Goal: Task Accomplishment & Management: Complete application form

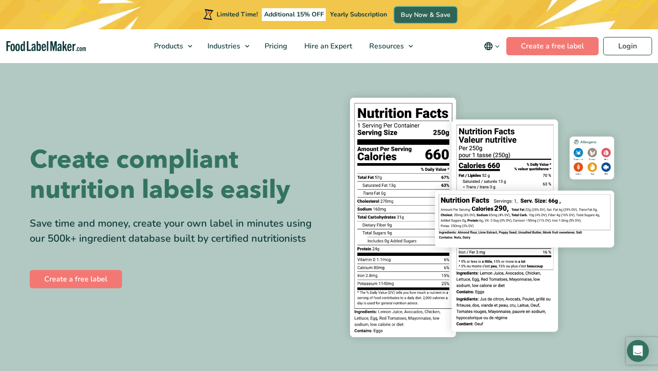
click at [420, 12] on link "Buy Now & Save" at bounding box center [425, 15] width 63 height 16
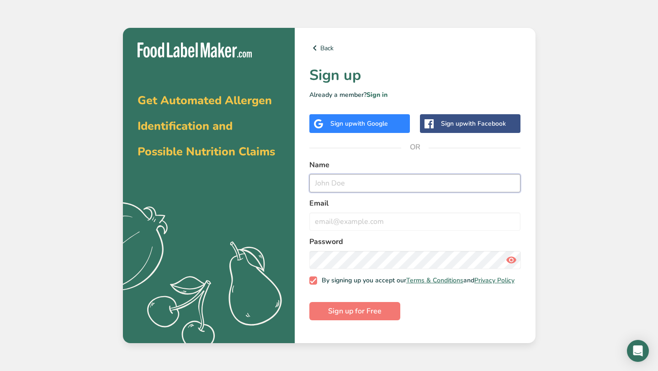
click at [323, 191] on input "text" at bounding box center [414, 183] width 211 height 18
type input "k"
type input "Kathy Criniti"
click at [320, 224] on input "email" at bounding box center [414, 221] width 211 height 18
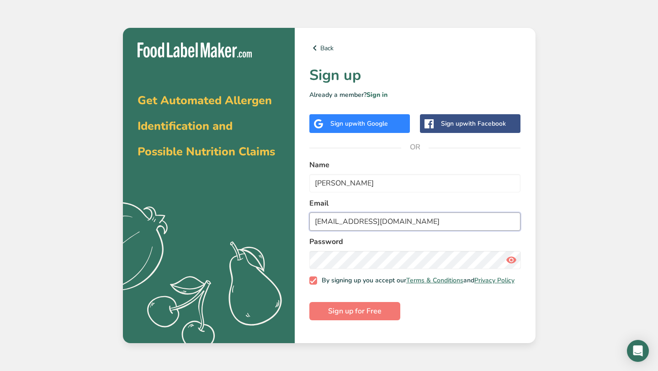
type input "katcriniti@gmail.com"
click at [369, 316] on span "Sign up for Free" at bounding box center [354, 310] width 53 height 11
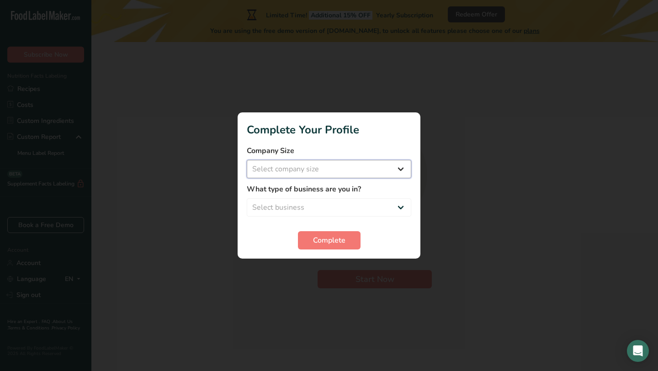
click at [326, 170] on select "Select company size Fewer than 10 Employees 10 to 50 Employees 51 to 500 Employ…" at bounding box center [329, 169] width 164 height 18
select select "1"
click at [322, 205] on select "Select business Packaged Food Manufacturer Restaurant & Cafe Bakery Meal Plans …" at bounding box center [329, 207] width 164 height 18
select select "1"
click at [326, 241] on span "Complete" at bounding box center [329, 240] width 32 height 11
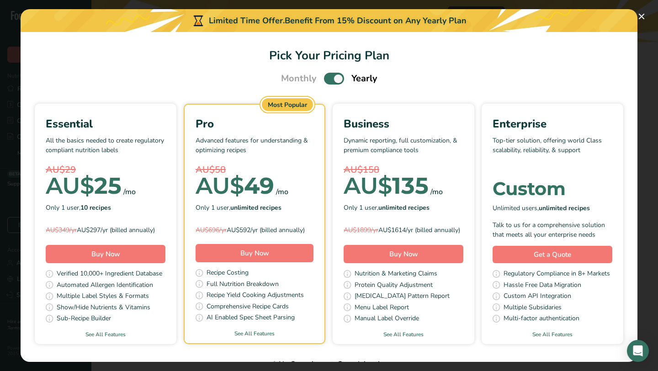
scroll to position [28, 0]
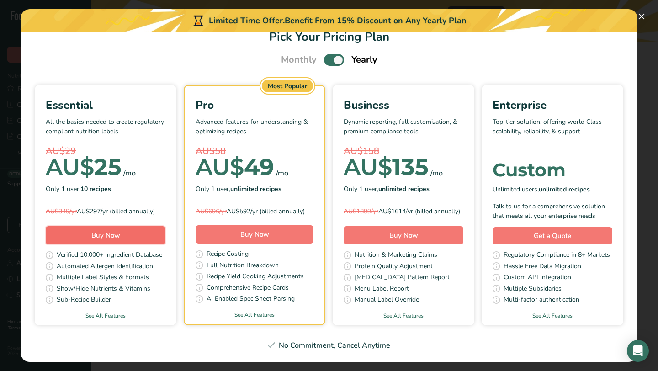
click at [139, 231] on button "Buy Now" at bounding box center [106, 235] width 120 height 18
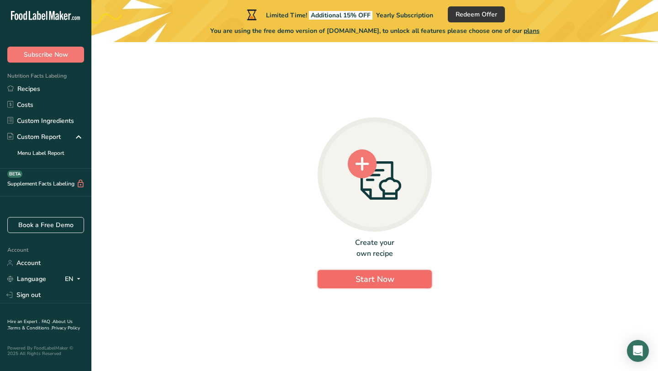
click at [358, 284] on span "Start Now" at bounding box center [374, 279] width 39 height 11
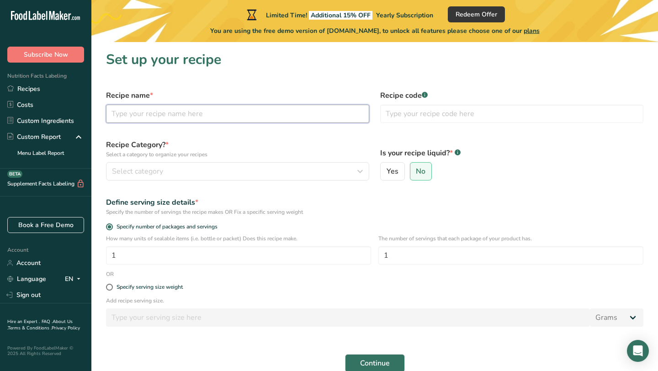
click at [307, 116] on input "text" at bounding box center [237, 114] width 263 height 18
type input "Meatballs"
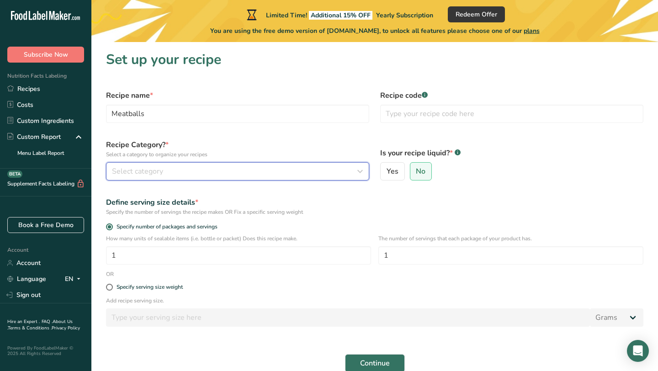
click at [273, 171] on div "Select category" at bounding box center [235, 171] width 246 height 11
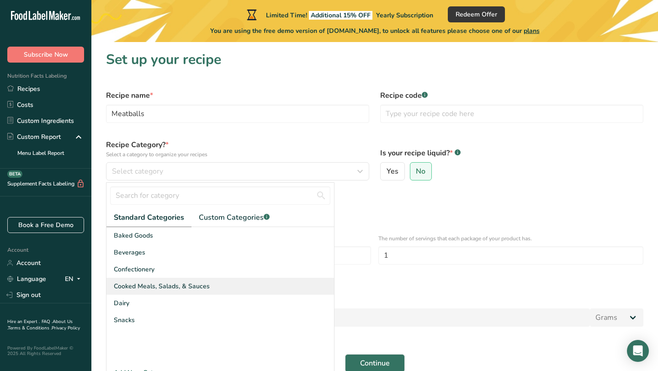
click at [156, 283] on span "Cooked Meals, Salads, & Sauces" at bounding box center [162, 286] width 96 height 10
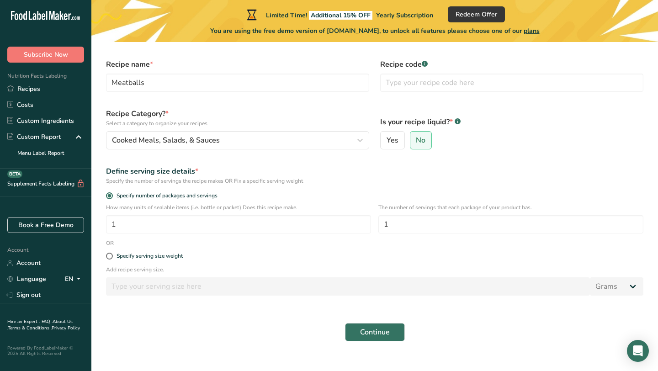
scroll to position [45, 0]
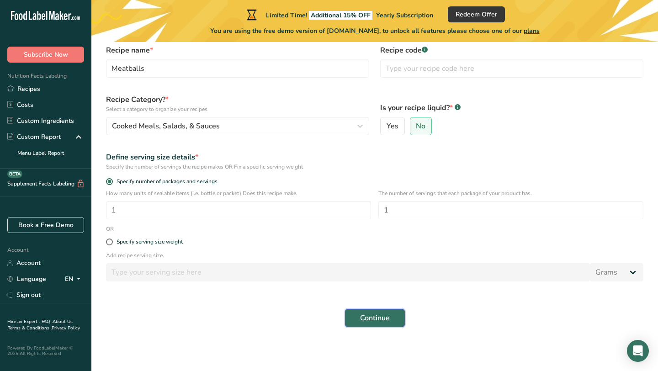
click at [353, 312] on button "Continue" at bounding box center [375, 318] width 60 height 18
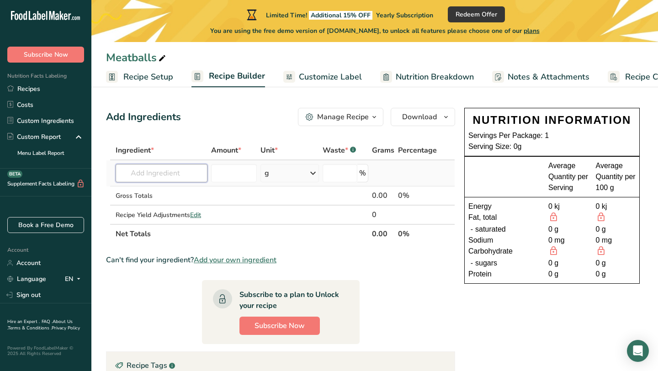
click at [175, 171] on input "text" at bounding box center [162, 173] width 92 height 18
type input "1 kilo beef mince"
click at [234, 174] on input "number" at bounding box center [234, 173] width 46 height 18
click at [179, 173] on input "text" at bounding box center [162, 173] width 92 height 18
type input "beef mince"
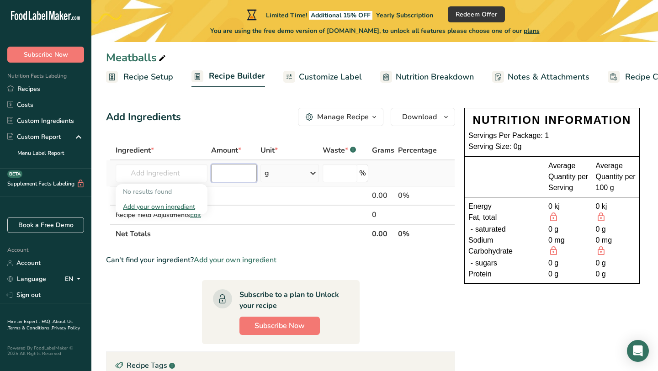
click at [237, 176] on input "number" at bounding box center [234, 173] width 46 height 18
click at [191, 175] on input "text" at bounding box center [162, 173] width 92 height 18
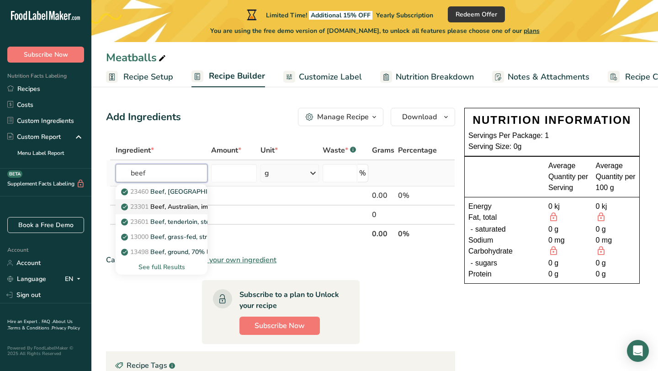
type input "beef"
click at [184, 203] on p "23301 Beef, Australian, imported, Wagyu, seam fat, Aust. marble score 9, raw" at bounding box center [267, 207] width 289 height 10
type input "Beef, Australian, imported, Wagyu, seam fat, Aust. marble score 9, raw"
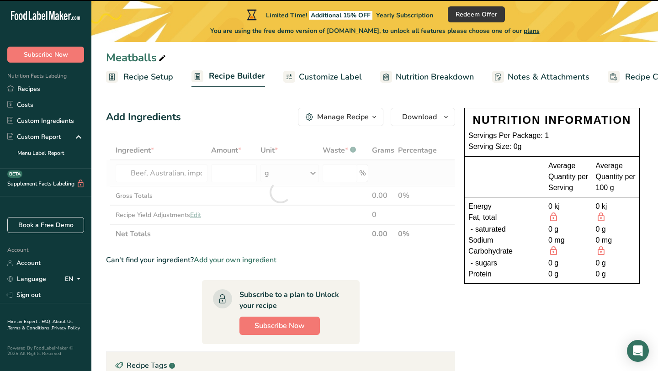
type input "0"
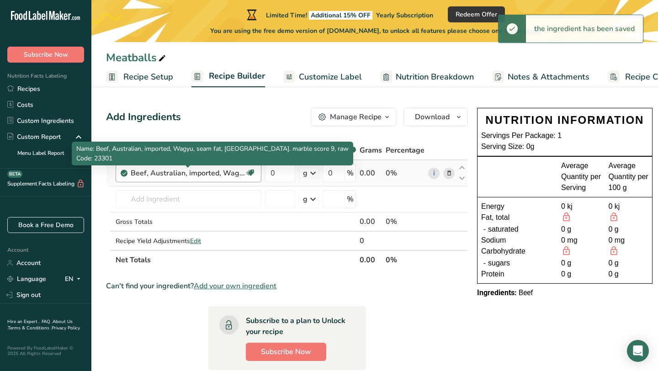
click at [208, 177] on div "Beef, Australian, imported, Wagyu, seam fat, Aust. marble score 9, raw" at bounding box center [188, 173] width 114 height 11
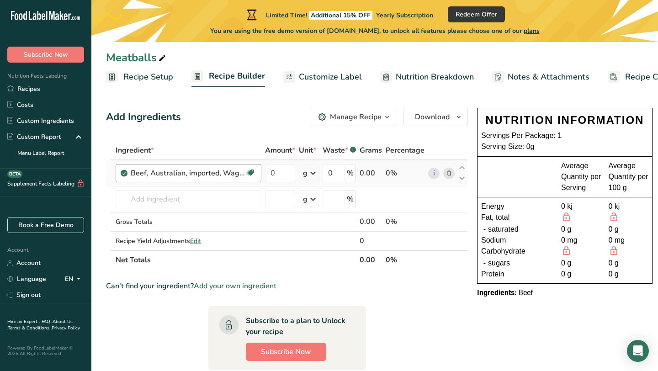
click at [239, 174] on div "Beef, Australian, imported, Wagyu, seam fat, Aust. marble score 9, raw" at bounding box center [188, 173] width 114 height 11
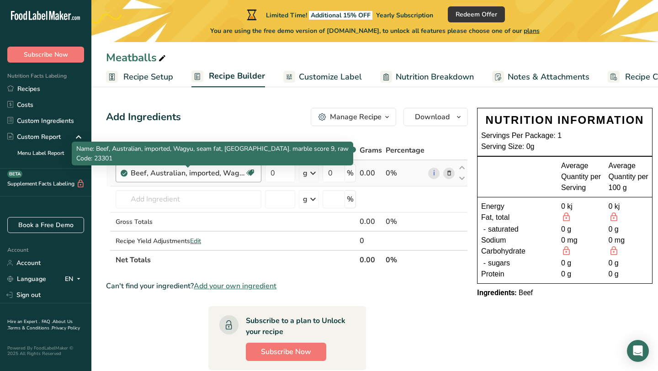
drag, startPoint x: 239, startPoint y: 174, endPoint x: 185, endPoint y: 172, distance: 53.9
click at [185, 172] on div "Beef, Australian, imported, Wagyu, seam fat, Aust. marble score 9, raw" at bounding box center [188, 173] width 114 height 11
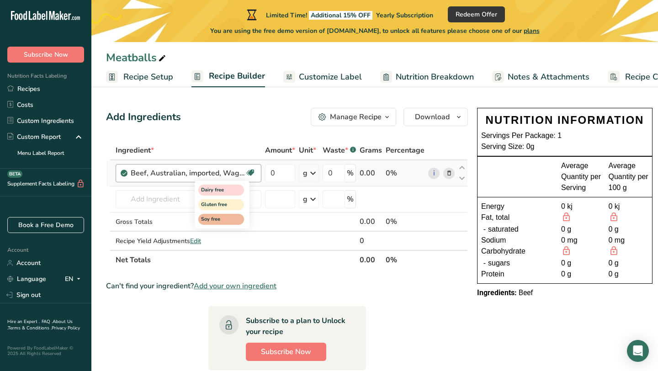
click at [245, 173] on span at bounding box center [250, 172] width 11 height 11
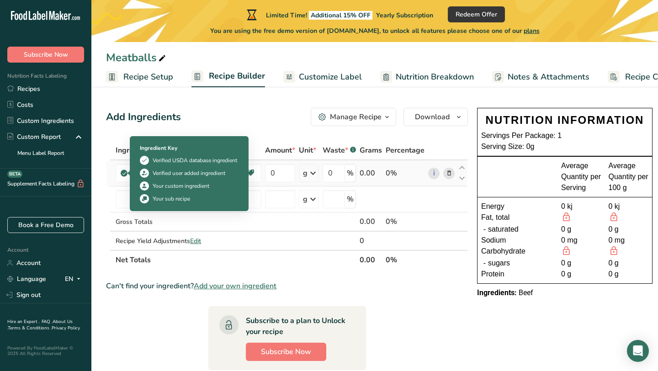
drag, startPoint x: 239, startPoint y: 173, endPoint x: 108, endPoint y: 171, distance: 131.5
click at [108, 171] on tr "Beef, Australian, imported, Wagyu, seam fat, Aust. marble score 9, raw Dairy fr…" at bounding box center [286, 173] width 361 height 26
click at [121, 173] on icon at bounding box center [123, 173] width 5 height 8
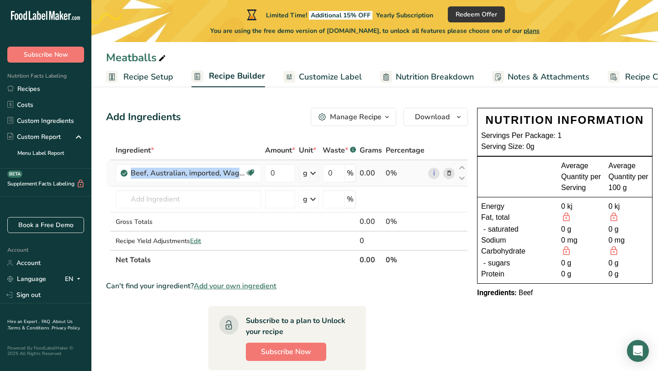
click at [125, 173] on icon at bounding box center [123, 173] width 5 height 8
click at [234, 118] on div "Add Ingredients Manage Recipe Delete Recipe Duplicate Recipe Scale Recipe Save …" at bounding box center [287, 117] width 362 height 18
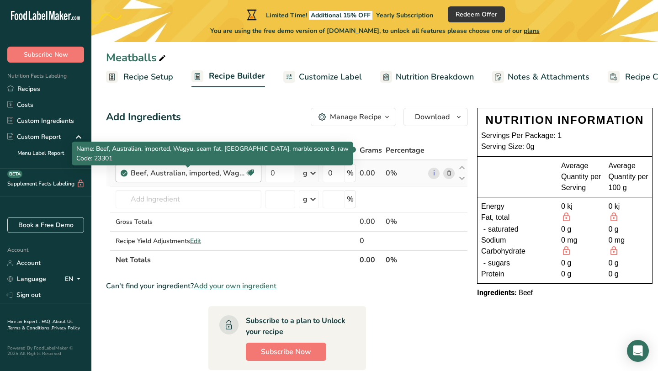
click at [204, 175] on div "Beef, Australian, imported, Wagyu, seam fat, Aust. marble score 9, raw" at bounding box center [188, 173] width 114 height 11
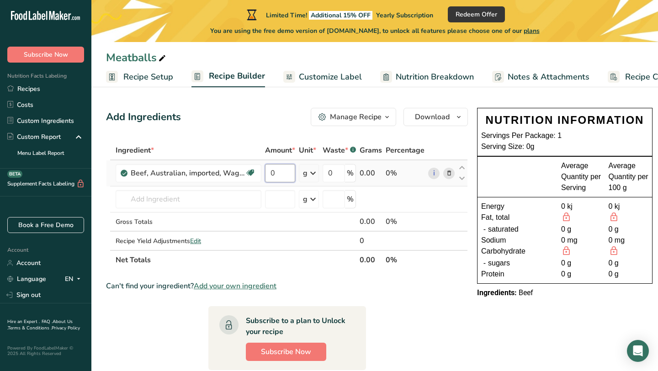
click at [283, 174] on input "0" at bounding box center [280, 173] width 30 height 18
type input "1"
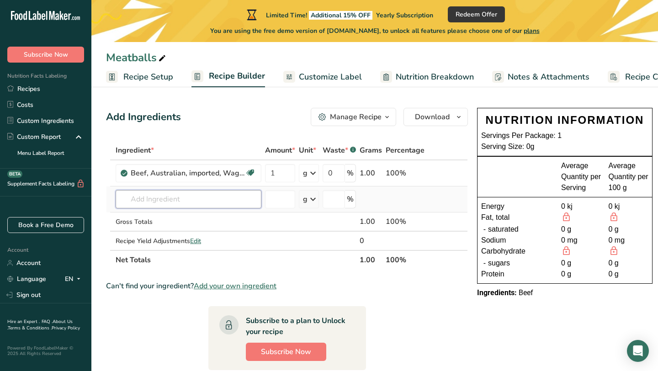
click at [192, 202] on div "Ingredient * Amount * Unit * Waste * .a-a{fill:#347362;}.b-a{fill:#fff;} Grams …" at bounding box center [287, 205] width 362 height 129
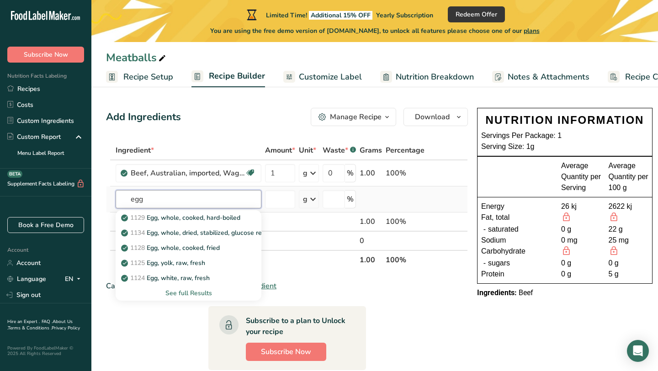
type input "egg"
click at [181, 293] on div "See full Results" at bounding box center [188, 293] width 131 height 10
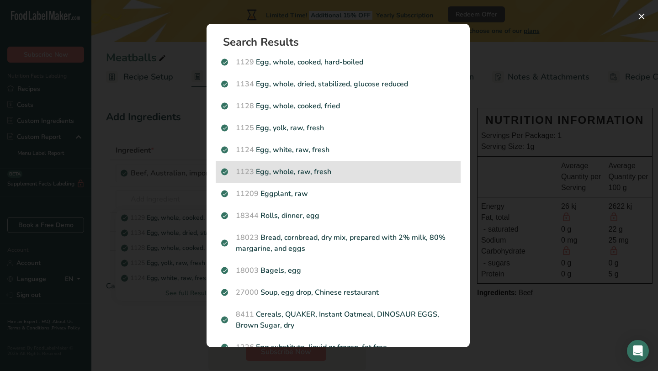
click at [278, 175] on p "1123 Egg, whole, raw, fresh" at bounding box center [338, 171] width 234 height 11
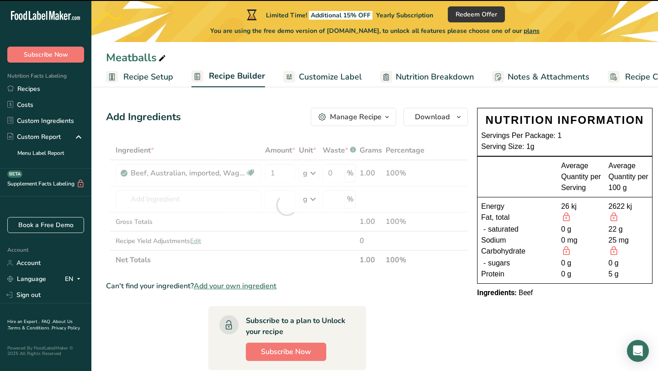
type input "0"
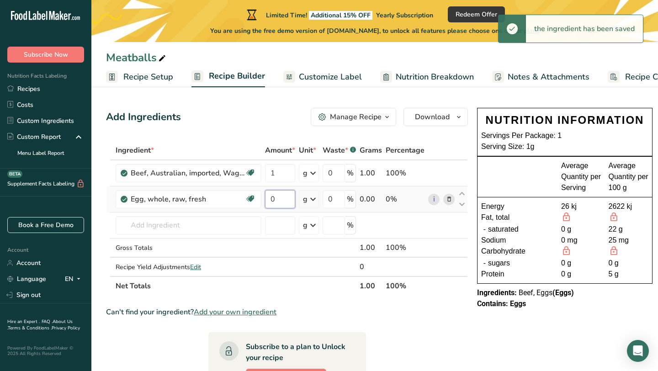
click at [280, 197] on input "0" at bounding box center [280, 199] width 30 height 18
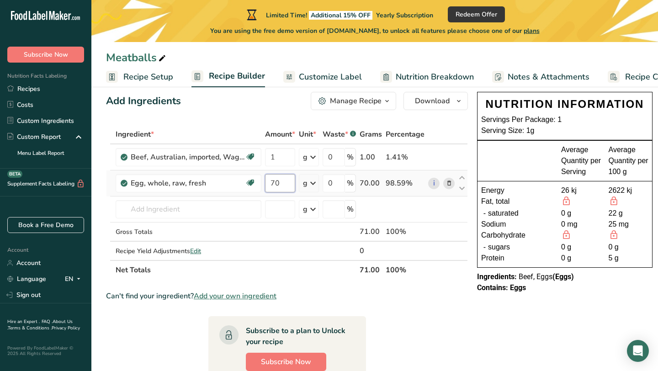
scroll to position [20, 0]
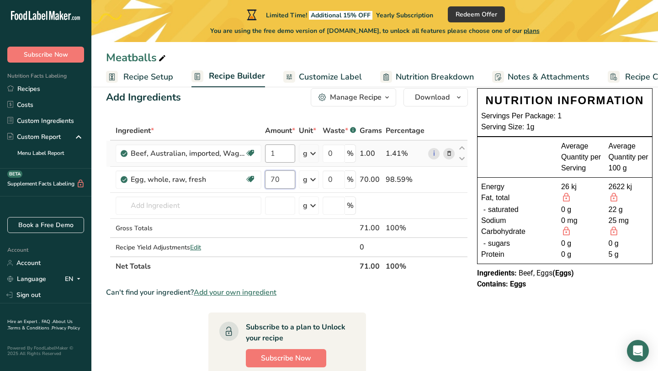
type input "70"
click at [280, 153] on div "Ingredient * Amount * Unit * Waste * .a-a{fill:#347362;}.b-a{fill:#fff;} Grams …" at bounding box center [287, 198] width 362 height 155
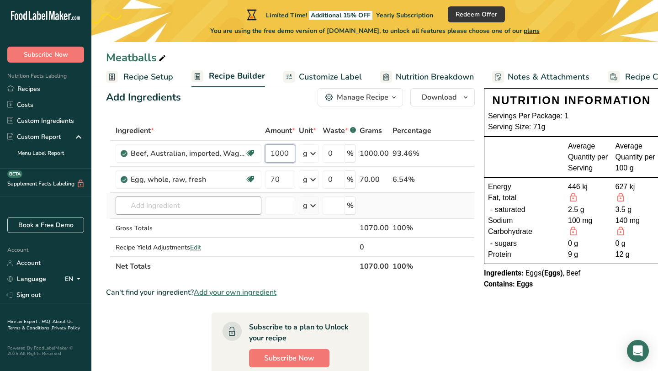
type input "1000"
click at [218, 204] on div "Ingredient * Amount * Unit * Waste * .a-a{fill:#347362;}.b-a{fill:#fff;} Grams …" at bounding box center [290, 198] width 368 height 155
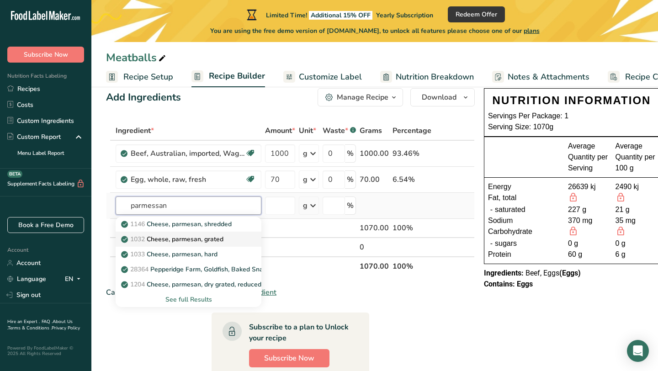
type input "parmessan"
click at [201, 237] on p "1032 Cheese, parmesan, grated" at bounding box center [173, 239] width 100 height 10
type input "Cheese, parmesan, grated"
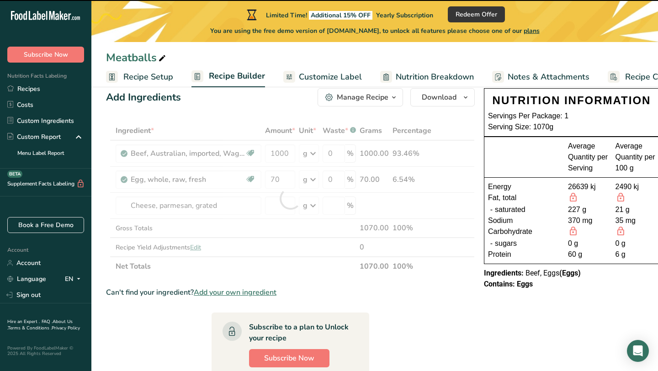
type input "0"
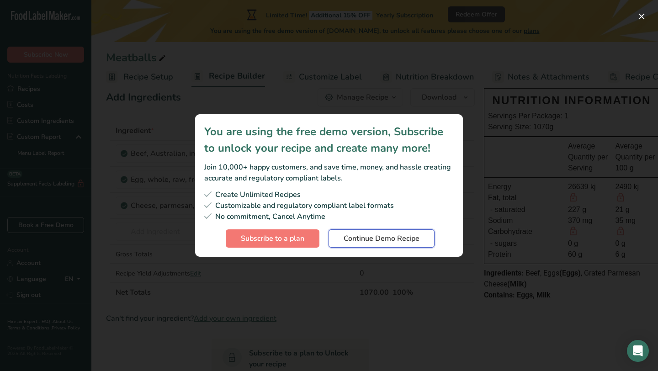
click at [351, 238] on span "Continue Demo Recipe" at bounding box center [381, 238] width 76 height 11
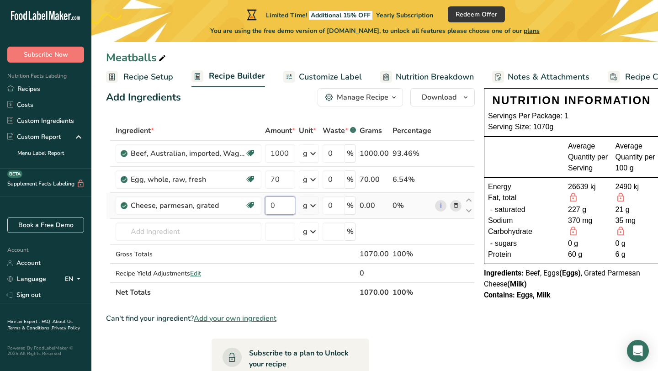
click at [278, 201] on input "0" at bounding box center [280, 205] width 30 height 18
click at [312, 204] on div "Ingredient * Amount * Unit * Waste * .a-a{fill:#347362;}.b-a{fill:#fff;} Grams …" at bounding box center [290, 211] width 368 height 181
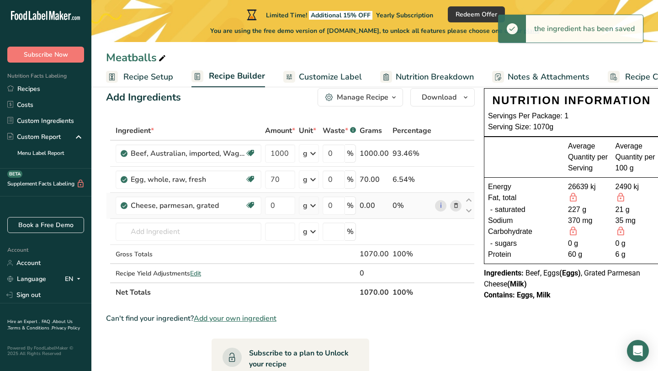
click at [312, 206] on icon at bounding box center [312, 205] width 11 height 16
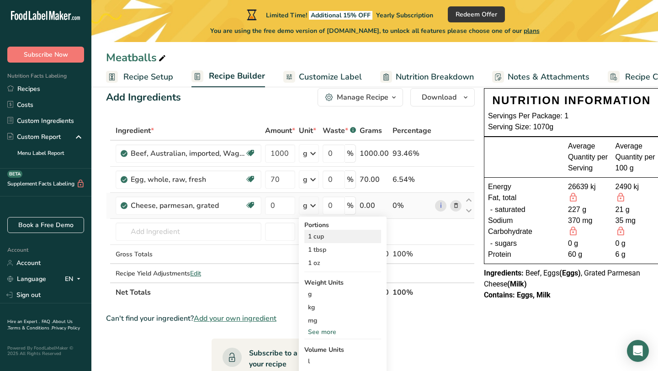
click at [318, 241] on div "1 cup" at bounding box center [342, 236] width 77 height 13
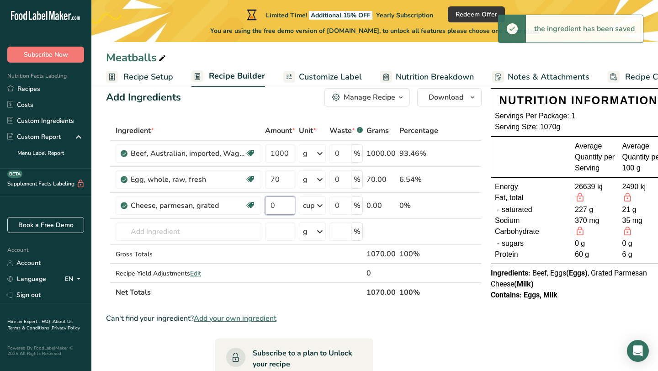
click at [276, 204] on input "0" at bounding box center [280, 205] width 30 height 18
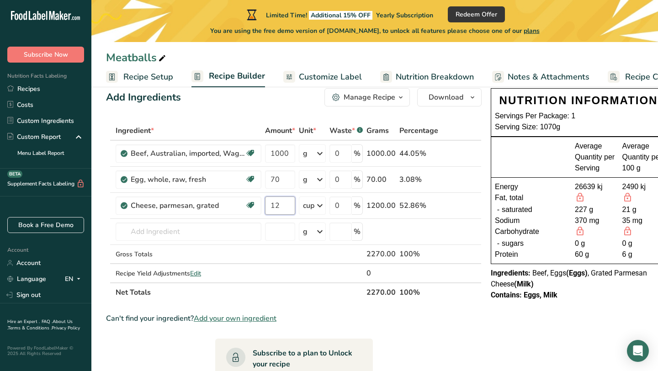
type input "1"
type input "0.5"
click at [234, 237] on div "Ingredient * Amount * Unit * Waste * .a-a{fill:#347362;}.b-a{fill:#fff;} Grams …" at bounding box center [293, 211] width 375 height 181
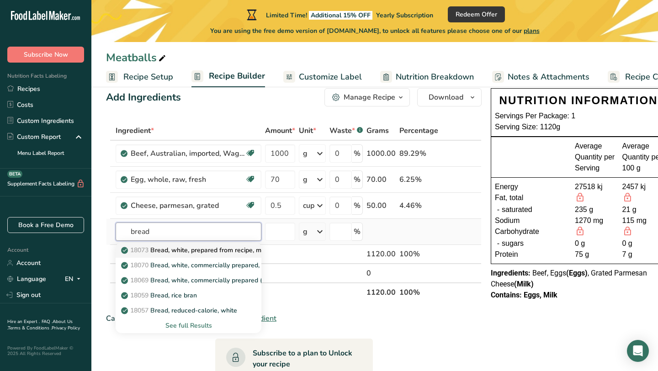
type input "bread"
click at [236, 252] on p "18073 Bread, white, prepared from recipe, made with low fat (2%) milk" at bounding box center [231, 250] width 216 height 10
type input "Bread, white, prepared from recipe, made with low fat (2%) milk"
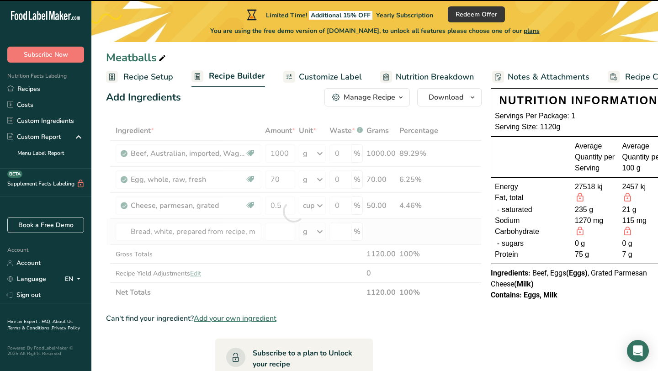
type input "0"
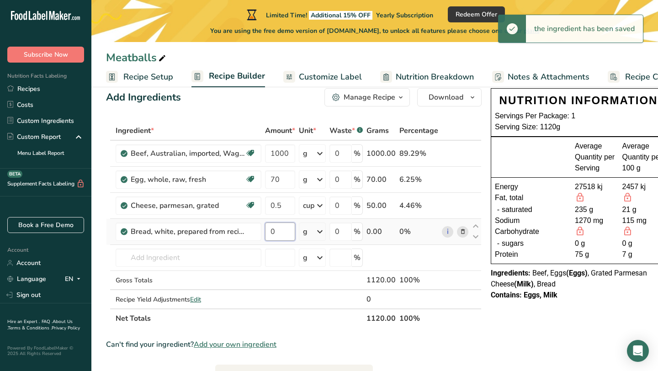
click at [280, 233] on input "0" at bounding box center [280, 231] width 30 height 18
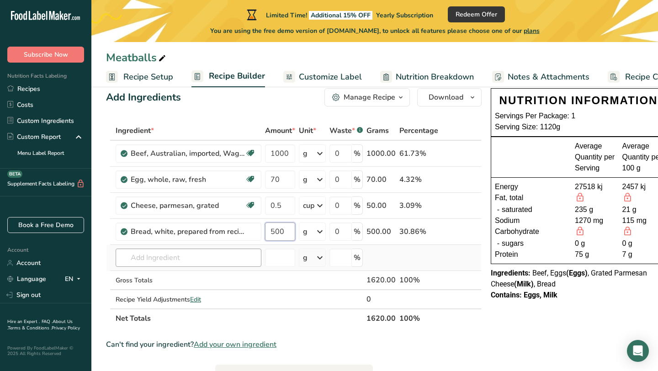
type input "500"
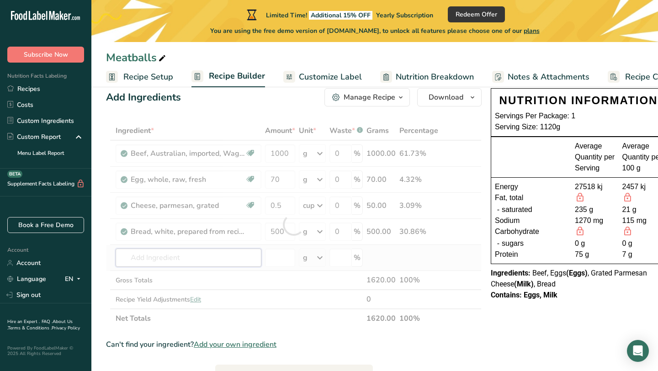
click at [171, 255] on div "Ingredient * Amount * Unit * Waste * .a-a{fill:#347362;}.b-a{fill:#fff;} Grams …" at bounding box center [293, 224] width 375 height 207
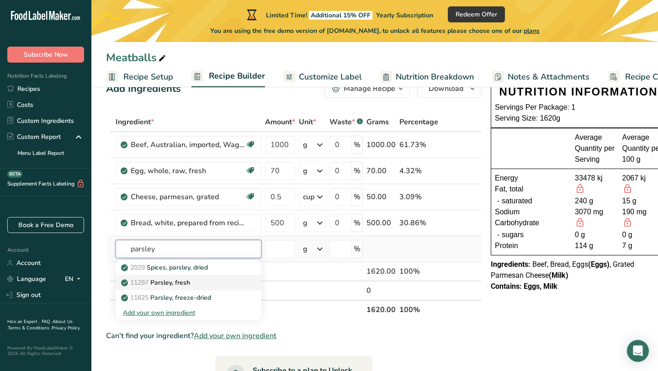
scroll to position [42, 0]
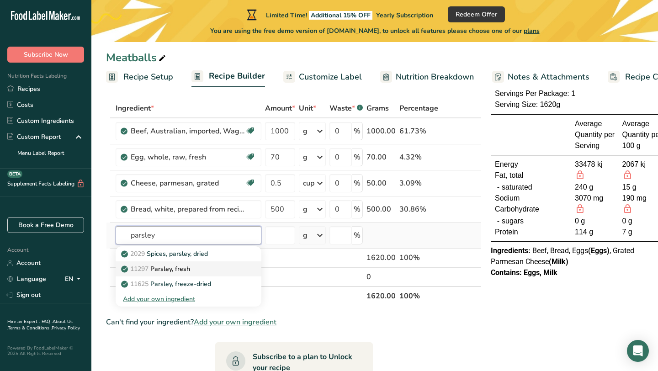
type input "parsley"
click at [169, 270] on p "11297 Parsley, fresh" at bounding box center [156, 269] width 67 height 10
type input "Parsley, fresh"
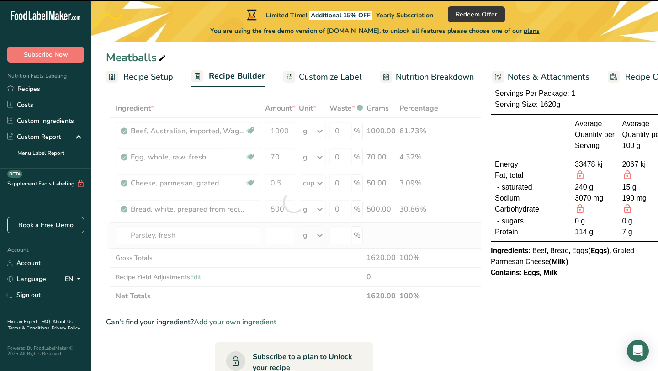
type input "0"
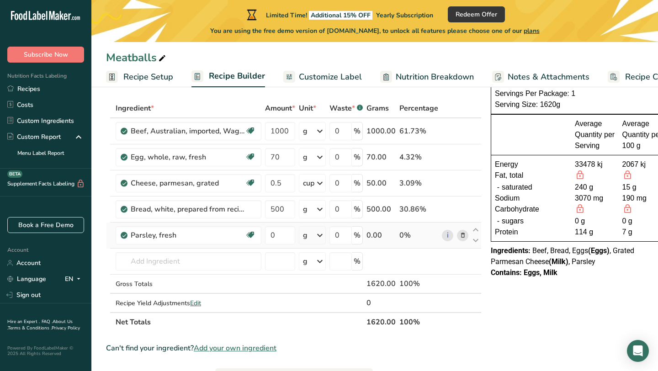
click at [320, 235] on icon at bounding box center [319, 235] width 11 height 16
click at [316, 280] on div "1 tbsp" at bounding box center [342, 279] width 77 height 13
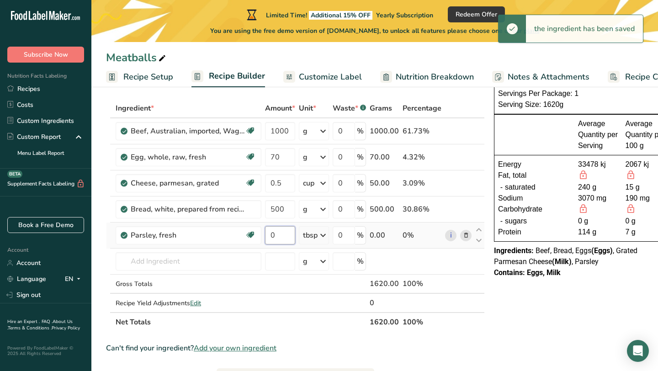
click at [277, 238] on input "0" at bounding box center [280, 235] width 30 height 18
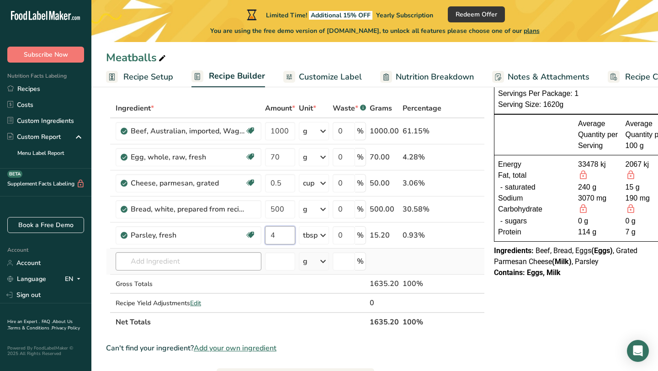
type input "4"
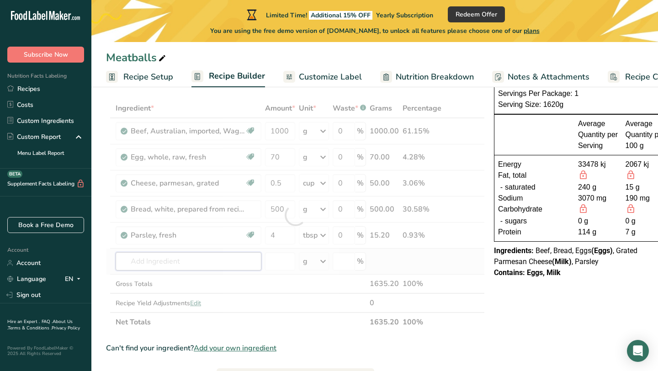
click at [238, 258] on div "Ingredient * Amount * Unit * Waste * .a-a{fill:#347362;}.b-a{fill:#fff;} Grams …" at bounding box center [295, 215] width 379 height 233
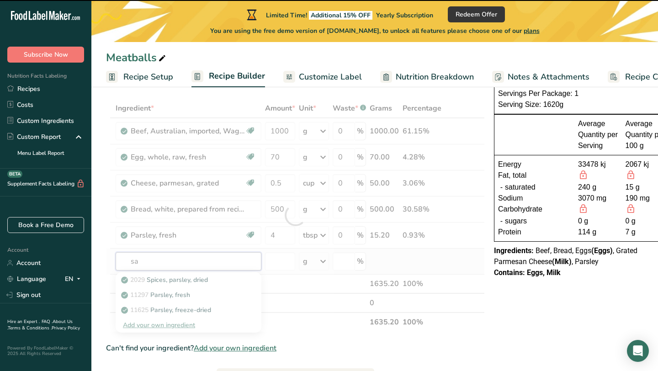
type input "sal"
type input "t"
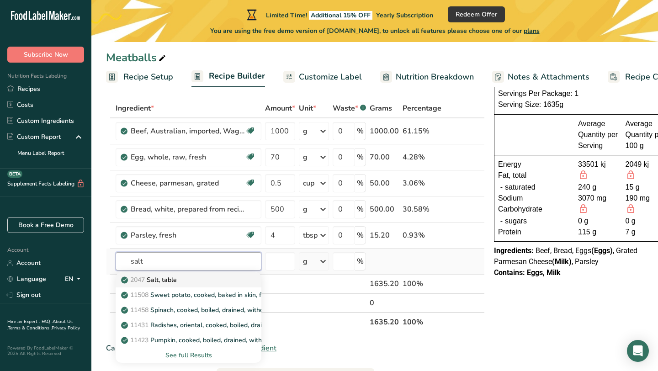
type input "salt"
click at [175, 276] on p "2047 Salt, table" at bounding box center [150, 280] width 54 height 10
type input "Salt, table"
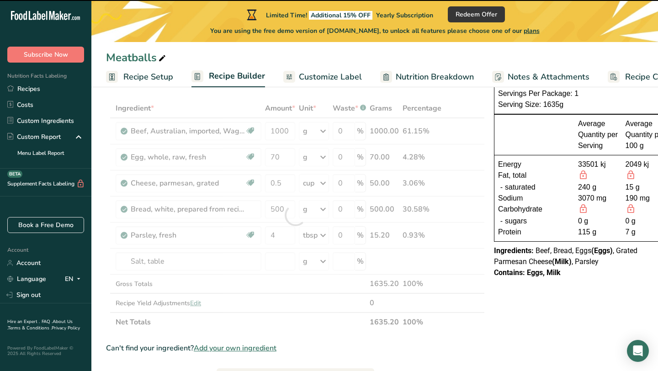
type input "0"
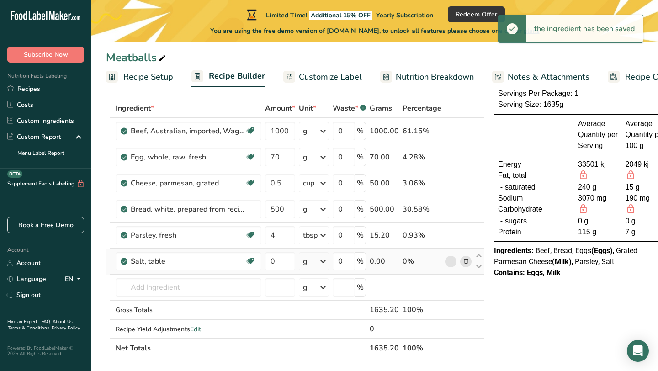
click at [325, 260] on icon at bounding box center [322, 261] width 11 height 16
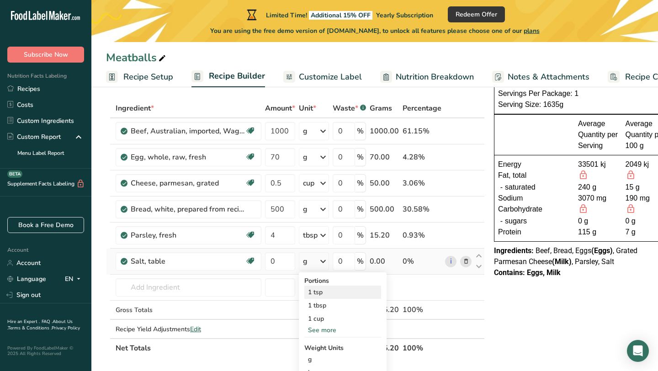
click at [317, 294] on div "1 tsp" at bounding box center [342, 291] width 77 height 13
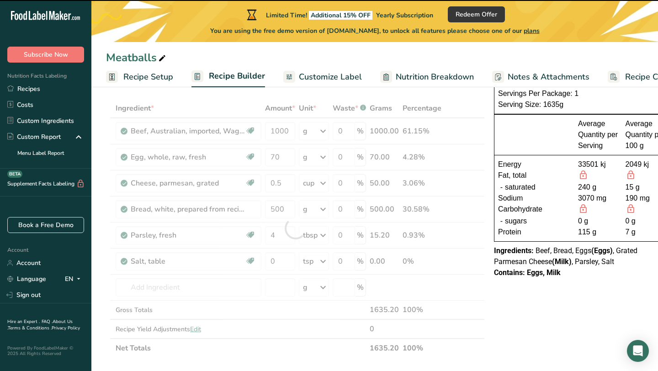
click at [279, 263] on div at bounding box center [295, 228] width 379 height 259
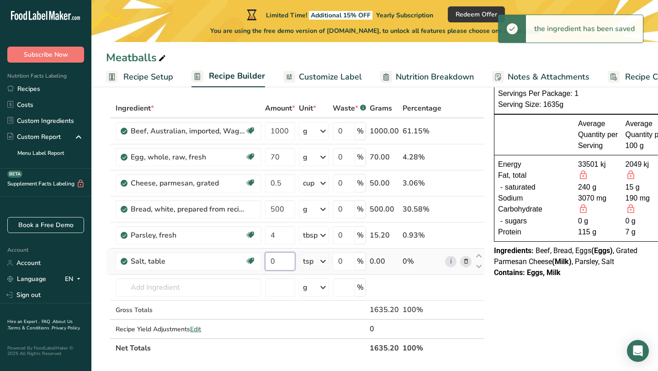
click at [276, 263] on input "0" at bounding box center [280, 261] width 30 height 18
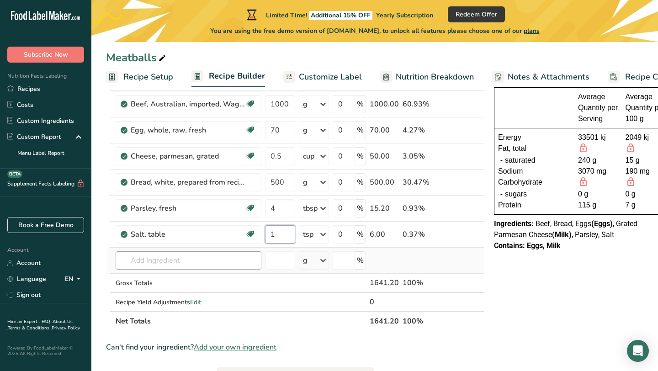
type input "1"
click at [216, 258] on div "Ingredient * Amount * Unit * Waste * .a-a{fill:#347362;}.b-a{fill:#fff;} Grams …" at bounding box center [295, 201] width 379 height 259
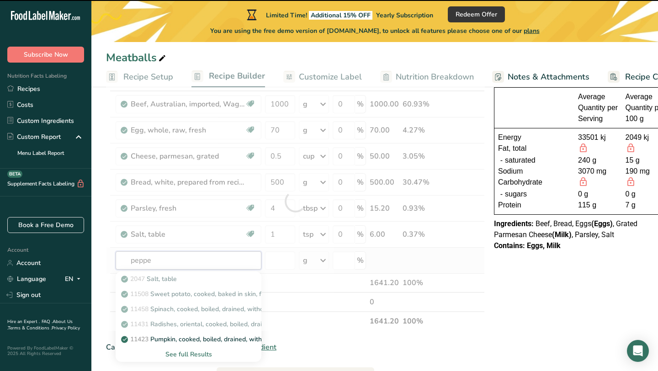
type input "pepper"
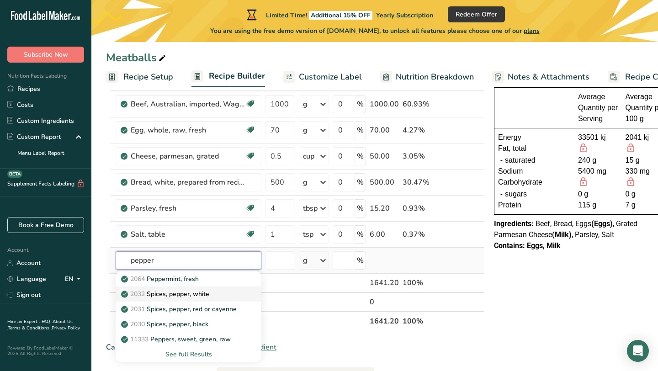
type input "pepper"
click at [203, 293] on p "2032 Spices, pepper, white" at bounding box center [166, 294] width 86 height 10
type input "Spices, pepper, white"
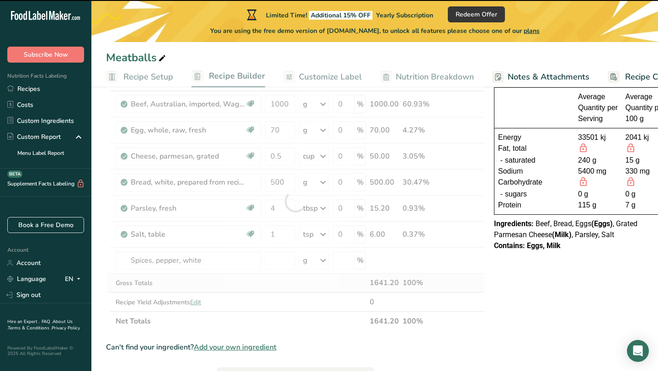
type input "0"
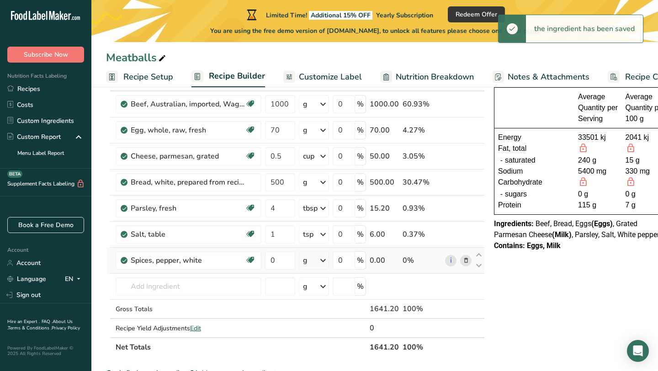
click at [324, 260] on icon at bounding box center [322, 260] width 11 height 16
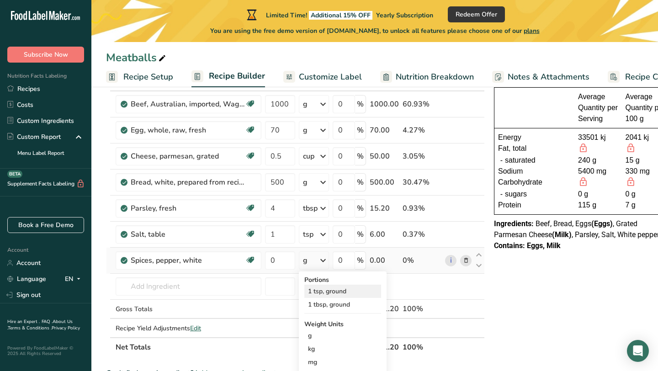
click at [320, 292] on div "1 tsp, ground" at bounding box center [342, 290] width 77 height 13
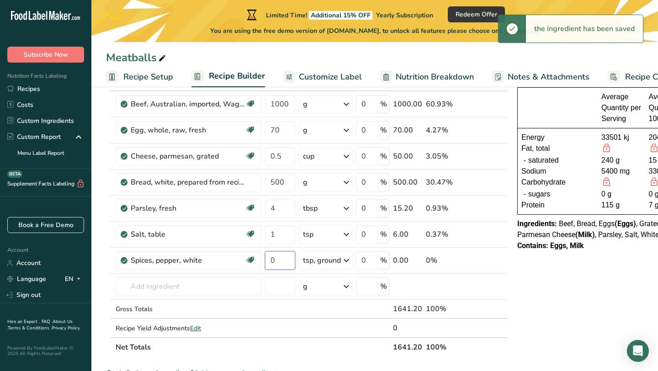
click at [275, 260] on input "0" at bounding box center [280, 260] width 30 height 18
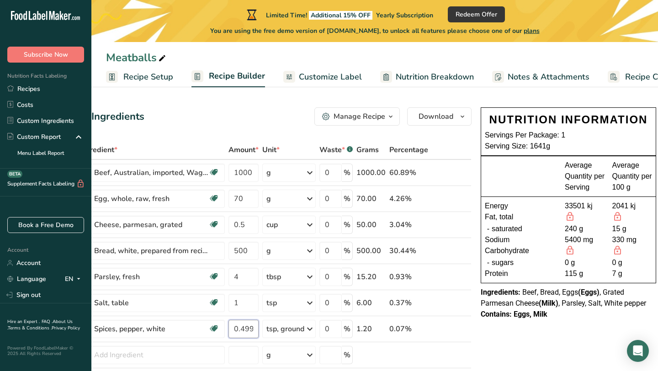
scroll to position [0, 37]
type input "0.499991"
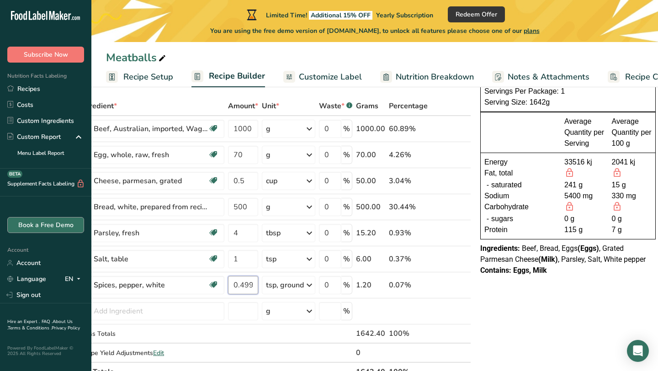
scroll to position [45, 0]
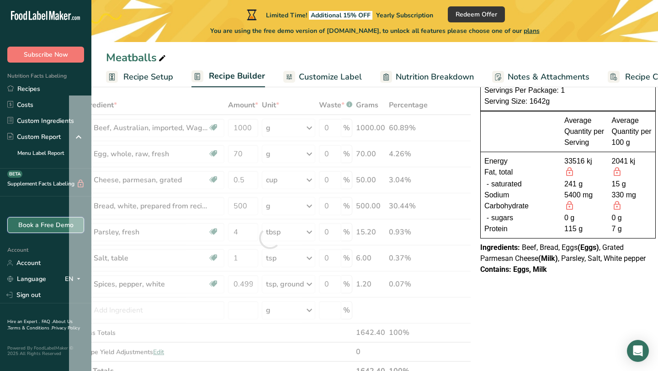
click at [38, 228] on link "Book a Free Demo" at bounding box center [45, 225] width 77 height 16
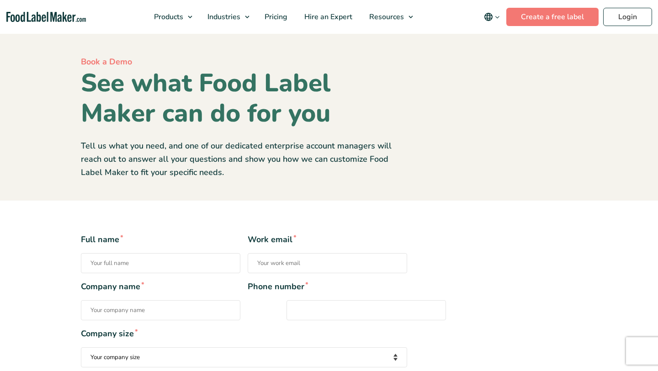
type input "[PERSON_NAME]"
type input "katcriniti@gmail.com"
type input "+61410347077"
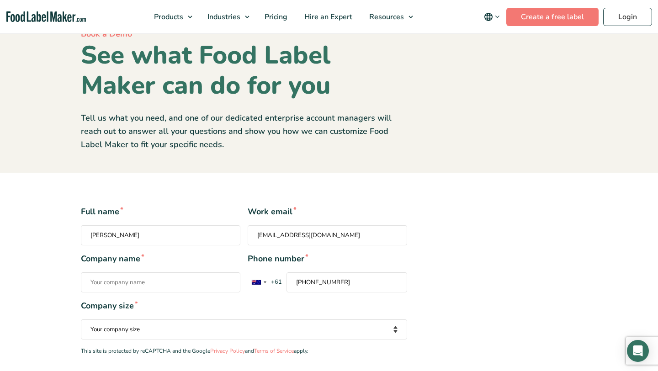
scroll to position [29, 0]
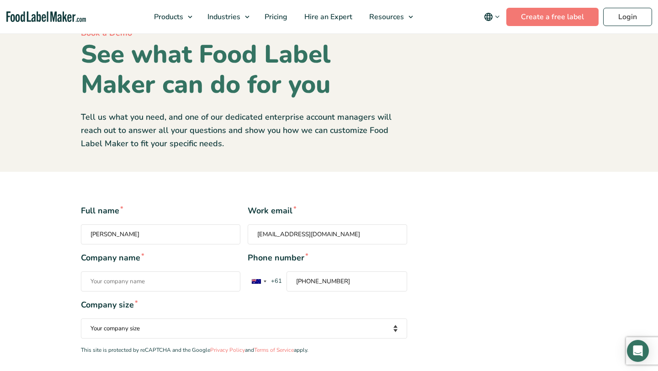
type input "0410 347 077"
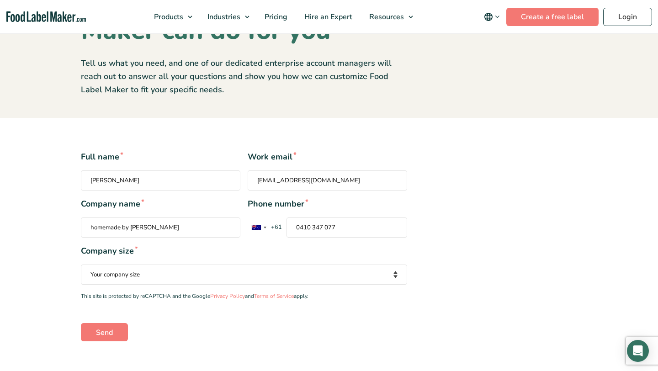
scroll to position [84, 0]
type input "homemade by Kathy Criniti"
click at [203, 175] on input "Kathy Criniti" at bounding box center [160, 179] width 159 height 20
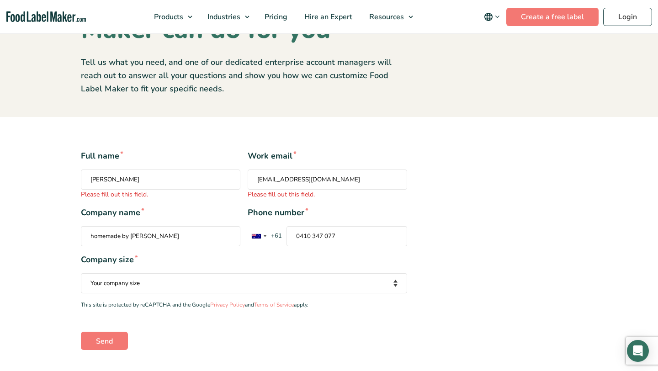
type input "Kathy Criniti"
type input "katcriniti@gmail.com"
type input "+61410347077"
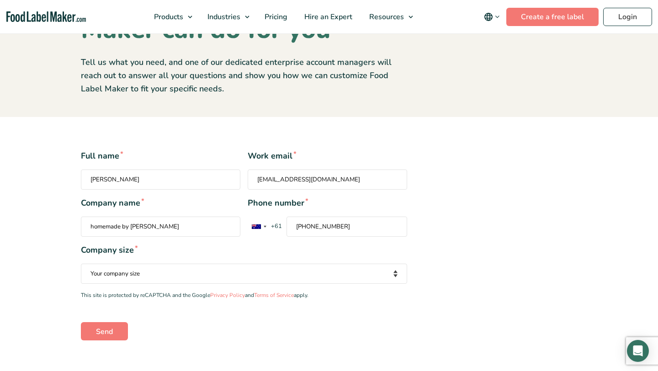
click at [207, 275] on select "Your company size Fewer than 10 Employees 10 to 50 Employees 51 to 500 Employee…" at bounding box center [244, 273] width 326 height 20
select select "Fewer than 10 Employees"
click at [112, 335] on input "Send" at bounding box center [104, 331] width 47 height 18
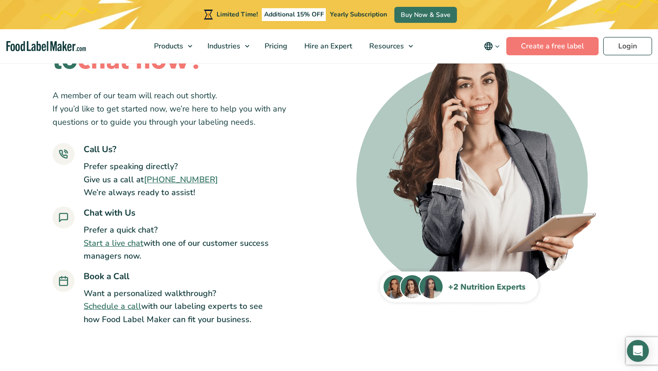
scroll to position [80, 0]
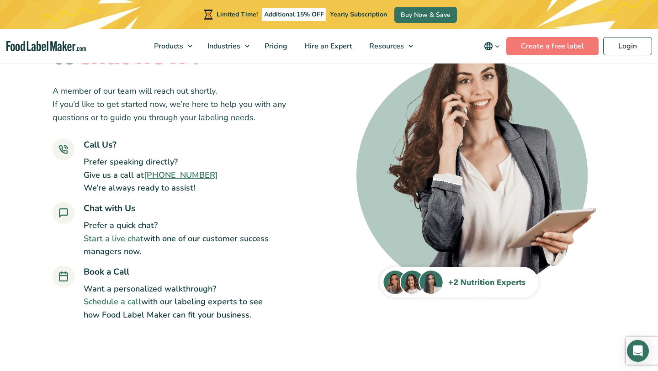
click at [115, 303] on link "Schedule a call" at bounding box center [113, 301] width 58 height 11
